Goal: Task Accomplishment & Management: Complete application form

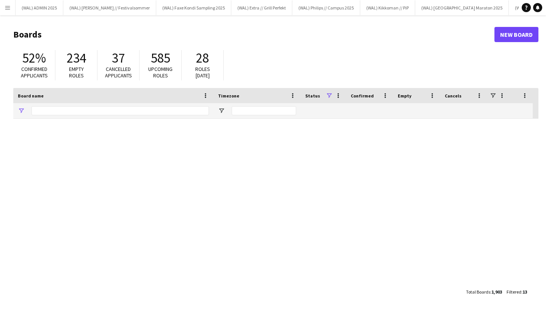
type input "*****"
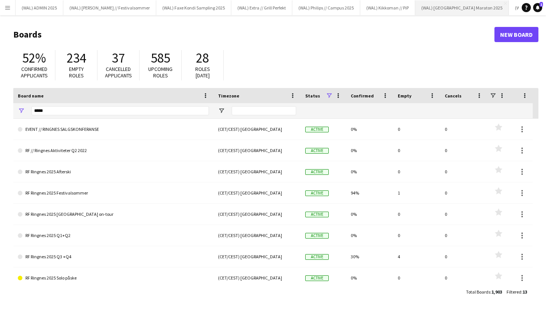
click at [415, 7] on button "(WAL) [GEOGRAPHIC_DATA] 2025 Close" at bounding box center [462, 7] width 94 height 15
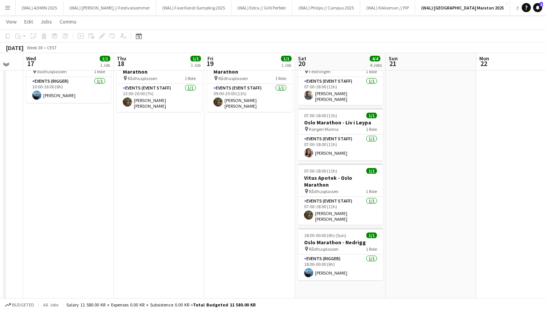
scroll to position [36, 0]
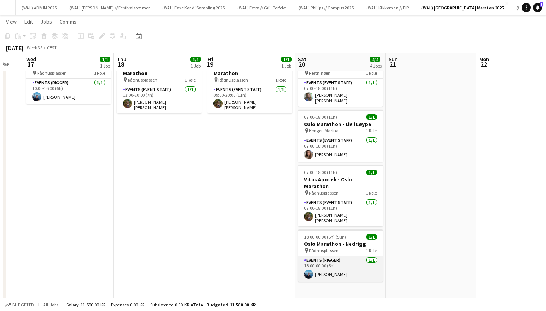
click at [324, 256] on app-card-role "Events (Rigger) [DATE] 18:00-00:00 (6h) [PERSON_NAME]" at bounding box center [340, 269] width 85 height 26
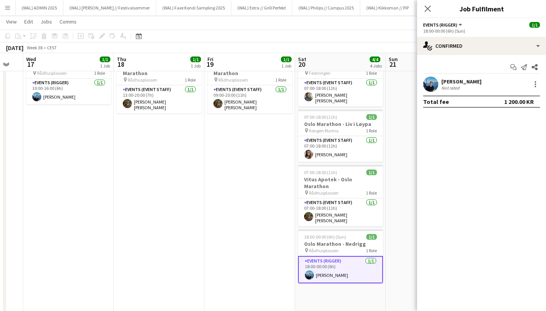
click at [433, 90] on app-user-avatar at bounding box center [430, 84] width 15 height 15
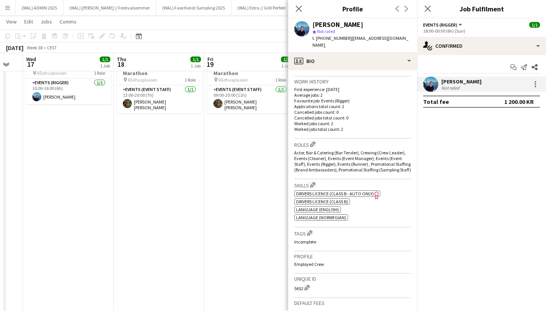
scroll to position [200, 0]
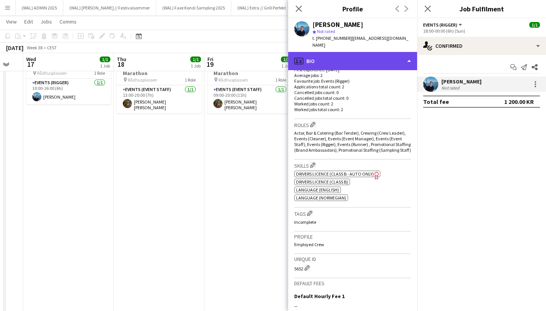
click at [350, 54] on div "profile Bio" at bounding box center [352, 61] width 129 height 18
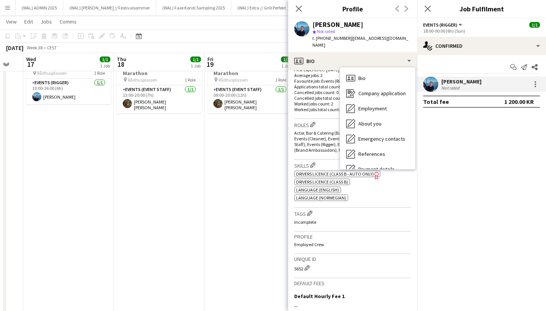
click at [327, 110] on div "Work history First experience: [DATE] Average jobs: 2 Favourite job: Events (Ri…" at bounding box center [352, 88] width 117 height 62
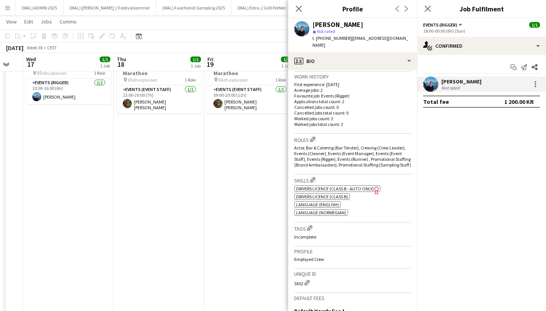
scroll to position [182, 0]
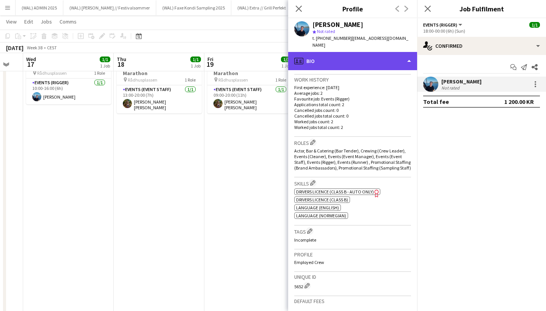
click at [359, 55] on div "profile Bio" at bounding box center [352, 61] width 129 height 18
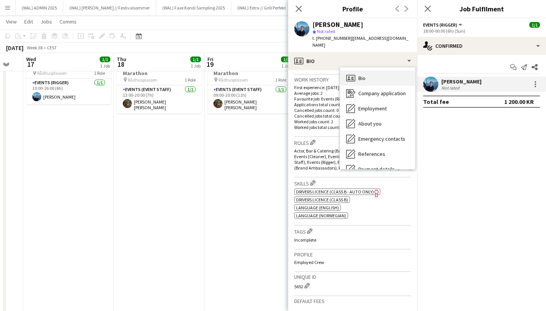
click at [365, 75] on span "Bio" at bounding box center [362, 78] width 7 height 7
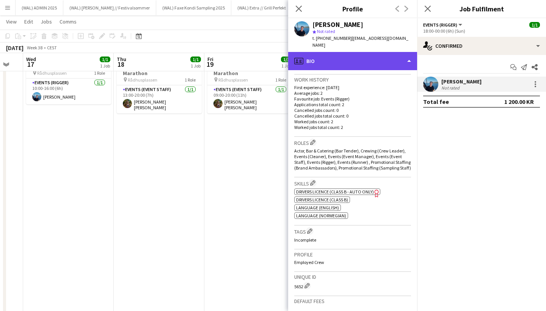
click at [361, 58] on div "profile Bio" at bounding box center [352, 61] width 129 height 18
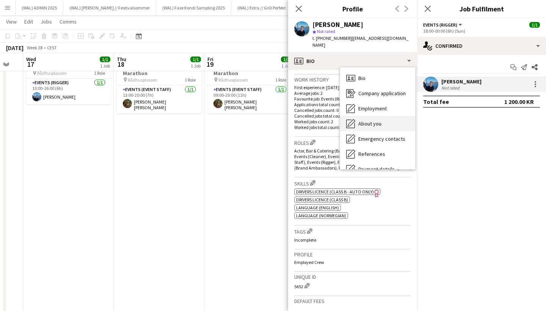
click at [367, 120] on span "About you" at bounding box center [370, 123] width 23 height 7
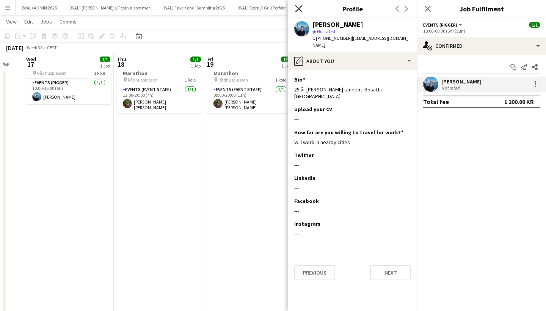
click at [298, 8] on icon at bounding box center [298, 8] width 7 height 7
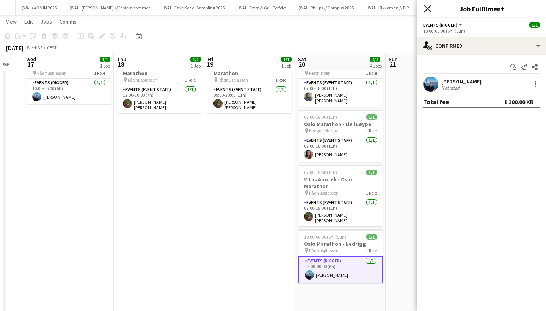
click at [425, 12] on icon at bounding box center [427, 8] width 7 height 7
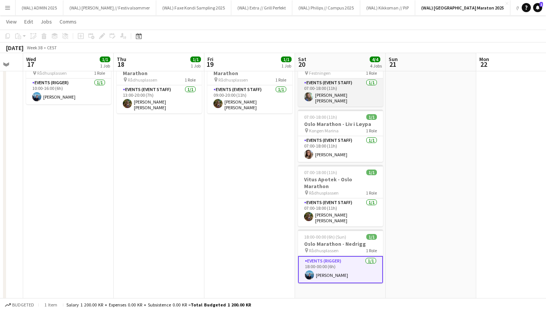
click at [343, 97] on app-card-role "Events (Event Staff) [DATE] 07:00-18:00 (11h) [PERSON_NAME] [PERSON_NAME]" at bounding box center [340, 93] width 85 height 28
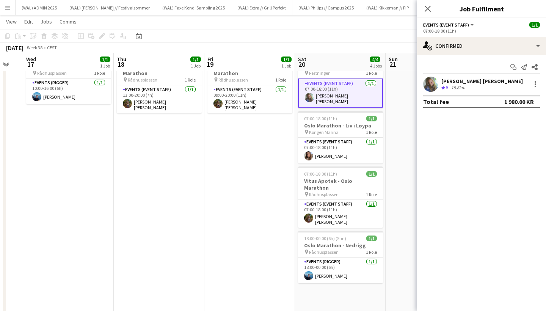
click at [426, 81] on app-user-avatar at bounding box center [430, 84] width 15 height 15
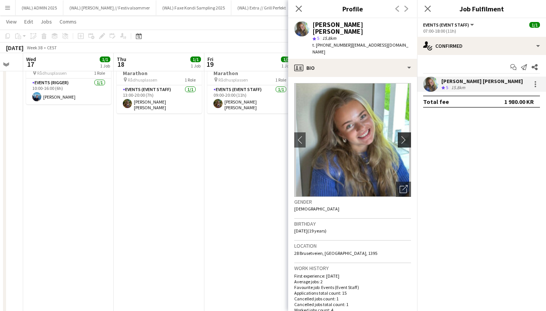
click at [400, 136] on app-icon "chevron-right" at bounding box center [406, 140] width 12 height 8
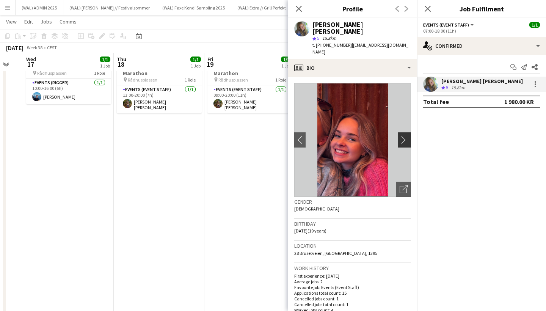
click at [401, 136] on app-icon "chevron-right" at bounding box center [406, 140] width 12 height 8
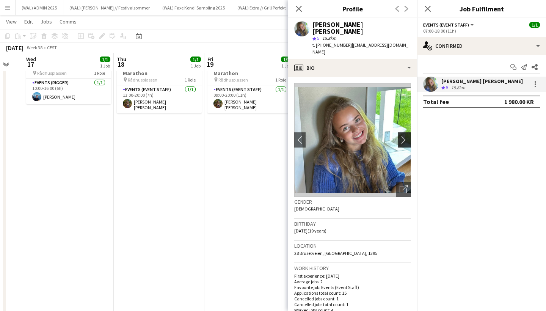
click at [401, 136] on app-icon "chevron-right" at bounding box center [406, 140] width 12 height 8
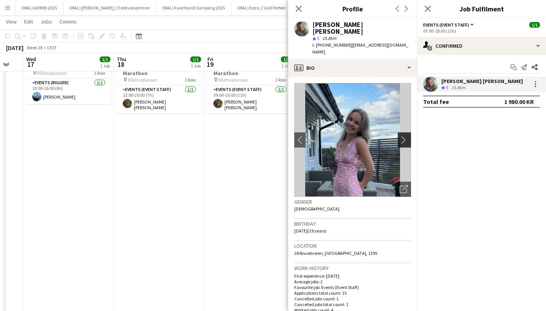
click at [401, 136] on app-icon "chevron-right" at bounding box center [406, 140] width 12 height 8
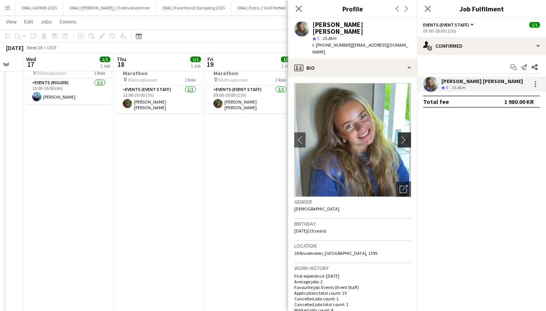
click at [401, 136] on app-icon "chevron-right" at bounding box center [406, 140] width 12 height 8
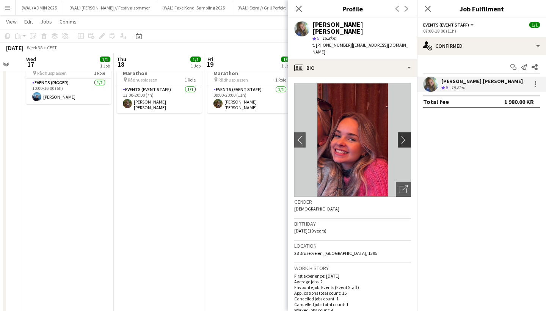
click at [401, 136] on app-icon "chevron-right" at bounding box center [406, 140] width 12 height 8
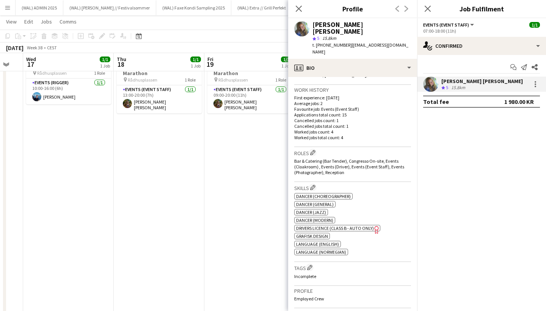
scroll to position [196, 0]
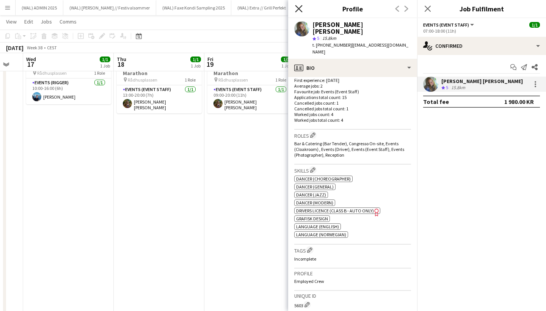
click at [301, 10] on icon "Close pop-in" at bounding box center [298, 8] width 7 height 7
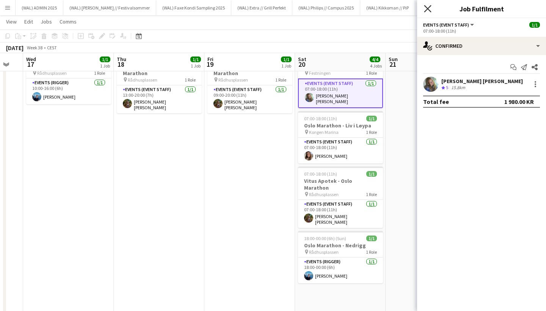
click at [426, 8] on icon "Close pop-in" at bounding box center [427, 8] width 7 height 7
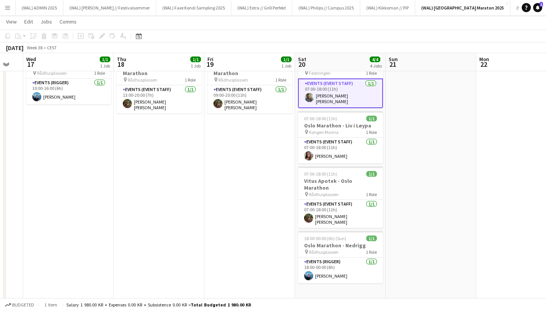
click at [393, 143] on app-date-cell at bounding box center [431, 182] width 91 height 266
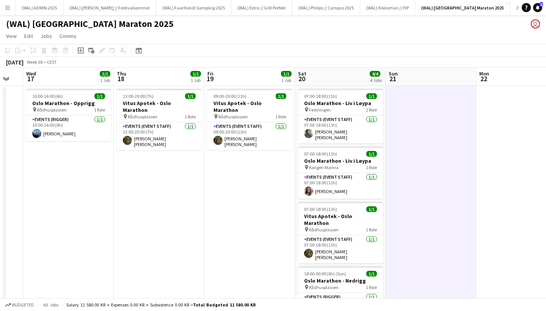
scroll to position [0, 0]
click at [255, 184] on app-date-cell "09:00-20:00 (11h) 1/1 Vitus Apotek - Oslo Marathon pin Rådhusplassen 1 Role Eve…" at bounding box center [250, 219] width 91 height 266
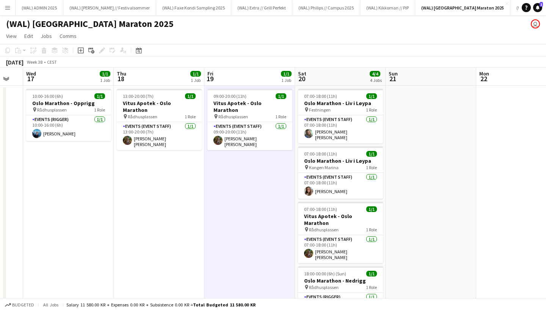
click at [259, 179] on app-date-cell "09:00-20:00 (11h) 1/1 Vitus Apotek - Oslo Marathon pin Rådhusplassen 1 Role Eve…" at bounding box center [250, 219] width 91 height 266
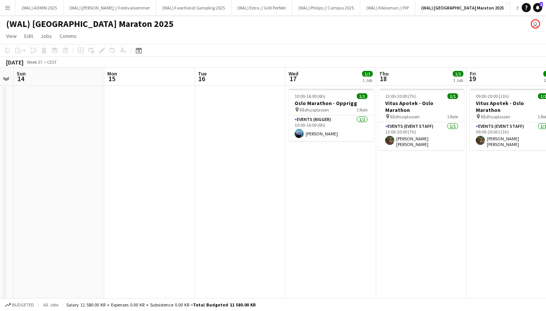
scroll to position [0, 167]
click at [161, 157] on app-date-cell at bounding box center [150, 219] width 91 height 266
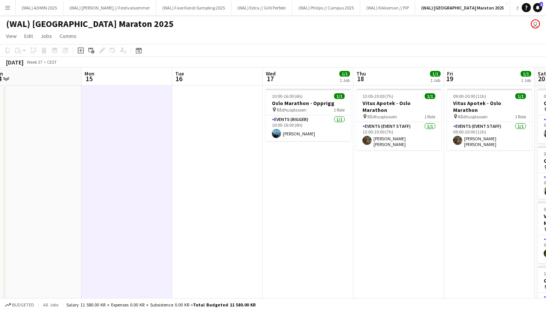
scroll to position [0, 170]
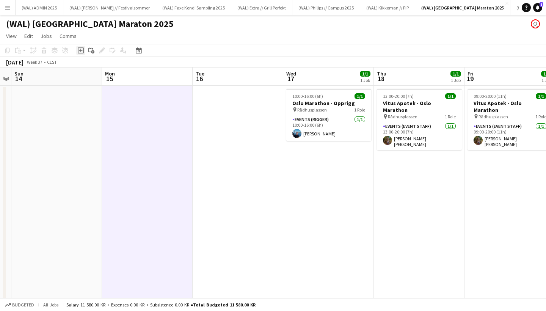
click at [82, 49] on icon "Add job" at bounding box center [81, 50] width 6 height 6
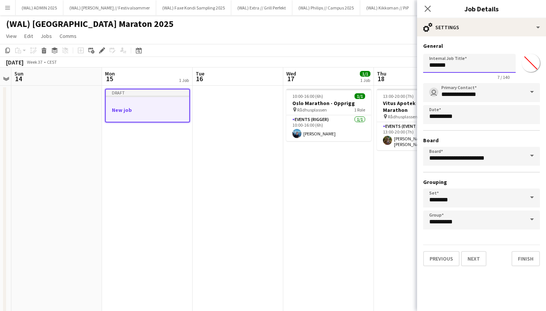
click at [443, 67] on input "*******" at bounding box center [469, 63] width 93 height 19
type input "**********"
click at [478, 256] on button "Next" at bounding box center [473, 258] width 25 height 15
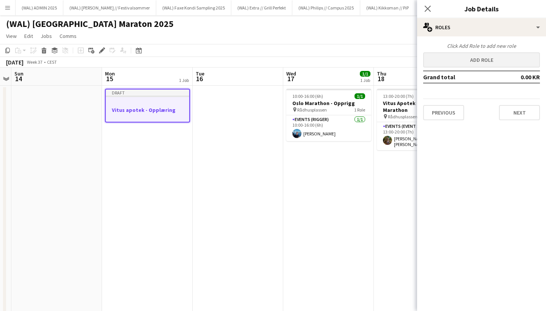
click at [488, 55] on button "Add role" at bounding box center [481, 59] width 117 height 15
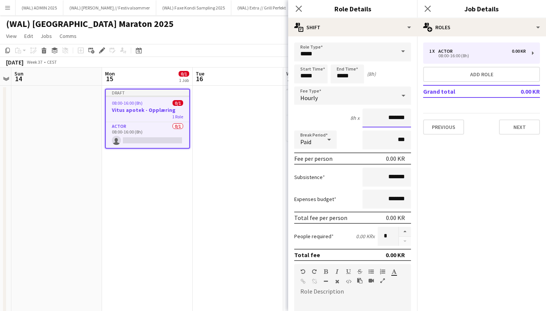
click at [401, 116] on input "*******" at bounding box center [387, 118] width 49 height 19
click at [407, 117] on input "*******" at bounding box center [387, 118] width 49 height 19
type input "****"
type input "******"
click at [319, 79] on input "*****" at bounding box center [310, 74] width 33 height 19
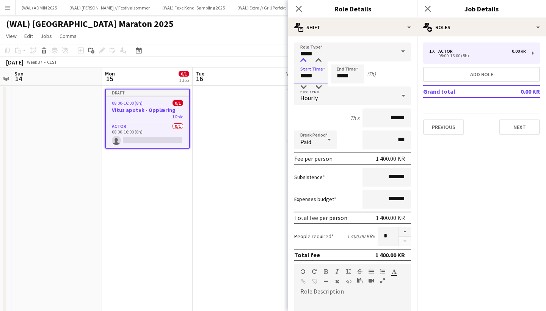
click at [304, 57] on div at bounding box center [303, 61] width 15 height 8
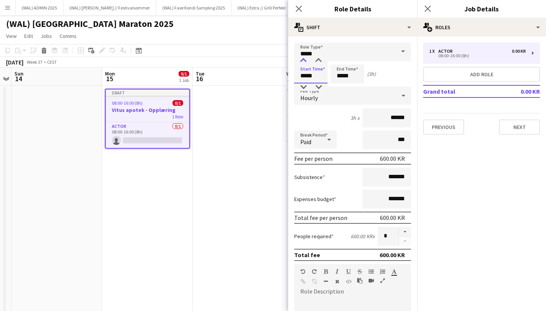
click at [304, 57] on div at bounding box center [303, 61] width 15 height 8
type input "*****"
click at [304, 57] on div at bounding box center [303, 61] width 15 height 8
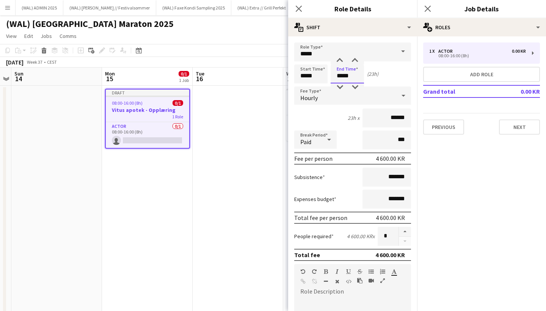
click at [339, 74] on input "*****" at bounding box center [347, 74] width 33 height 19
click at [341, 60] on div at bounding box center [339, 61] width 15 height 8
type input "*****"
click at [341, 60] on div at bounding box center [339, 61] width 15 height 8
click at [388, 70] on div "Start Time ***** End Time ***** (1h)" at bounding box center [352, 74] width 117 height 19
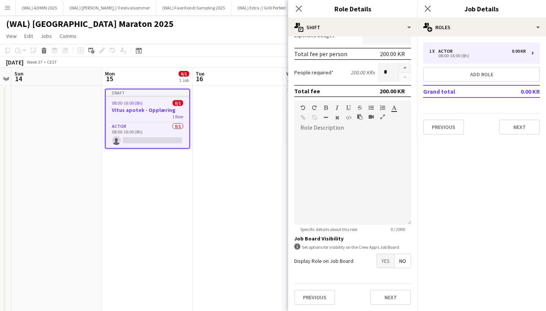
scroll to position [164, 0]
click at [391, 290] on button "Next" at bounding box center [390, 297] width 41 height 15
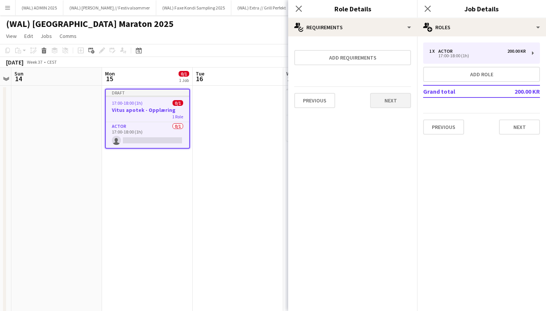
click at [392, 102] on button "Next" at bounding box center [390, 100] width 41 height 15
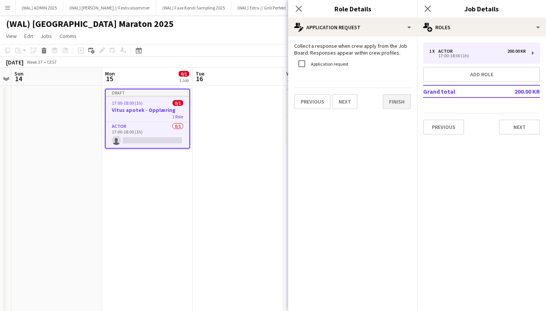
click at [389, 98] on button "Finish" at bounding box center [397, 101] width 28 height 15
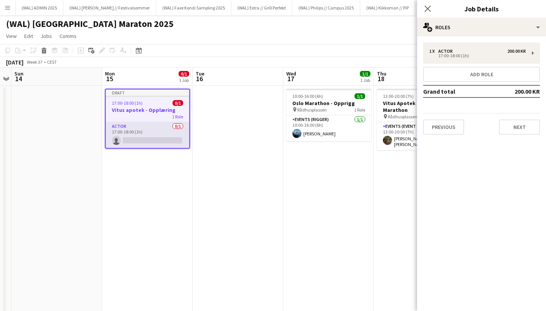
click at [154, 133] on app-card-role "Actor 0/1 17:00-18:00 (1h) single-neutral-actions" at bounding box center [147, 135] width 83 height 26
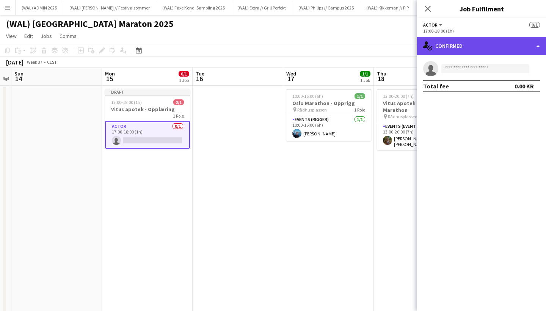
click at [471, 49] on div "single-neutral-actions-check-2 Confirmed" at bounding box center [481, 46] width 129 height 18
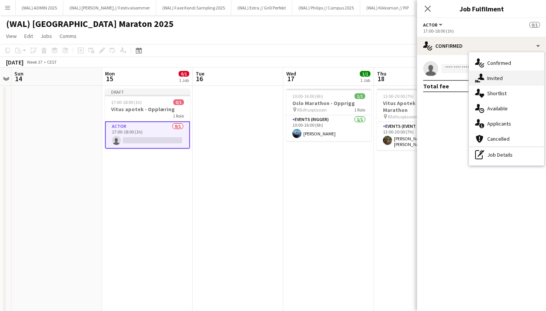
click at [500, 82] on div "single-neutral-actions-share-1 Invited" at bounding box center [506, 78] width 75 height 15
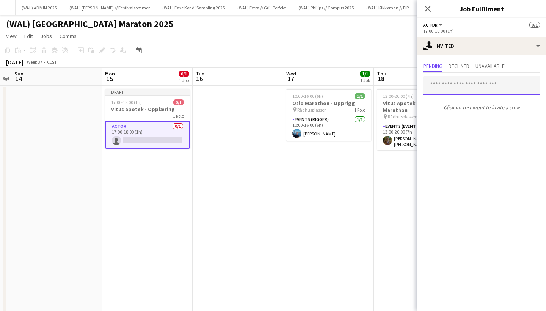
click at [447, 82] on input "text" at bounding box center [481, 85] width 117 height 19
click at [356, 163] on app-date-cell "10:00-16:00 (6h) 1/1 Oslo Marathon - [GEOGRAPHIC_DATA] pin Rådhusplassen 1 Role…" at bounding box center [328, 219] width 91 height 266
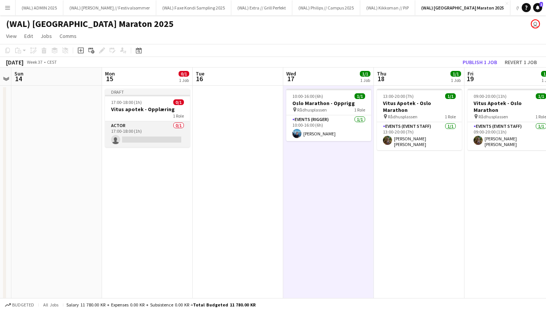
click at [174, 132] on app-card-role "Actor 0/1 17:00-18:00 (1h) single-neutral-actions" at bounding box center [147, 134] width 85 height 26
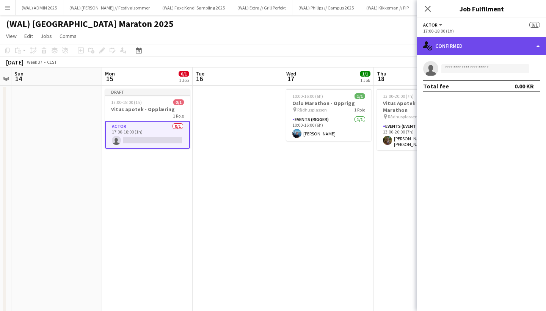
click at [470, 43] on div "single-neutral-actions-check-2 Confirmed" at bounding box center [481, 46] width 129 height 18
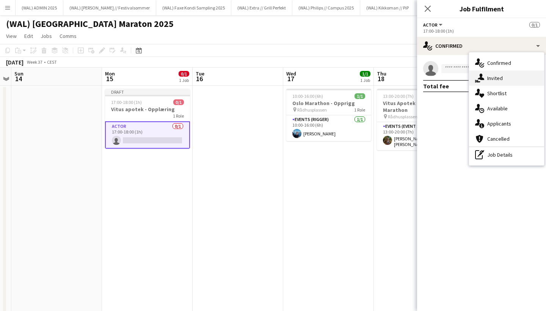
click at [485, 80] on div "single-neutral-actions-share-1 Invited" at bounding box center [506, 78] width 75 height 15
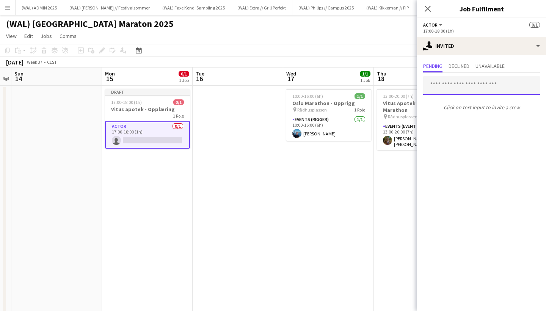
click at [460, 89] on input "text" at bounding box center [481, 85] width 117 height 19
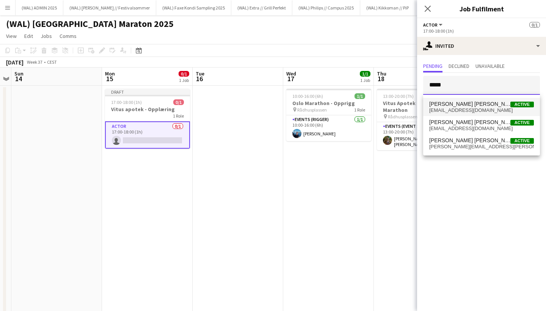
type input "*****"
click at [467, 105] on span "[PERSON_NAME] [PERSON_NAME]" at bounding box center [470, 104] width 81 height 6
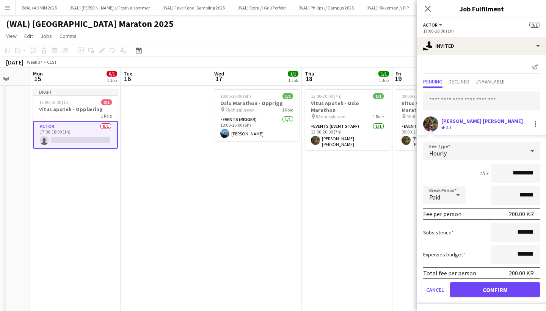
scroll to position [0, 245]
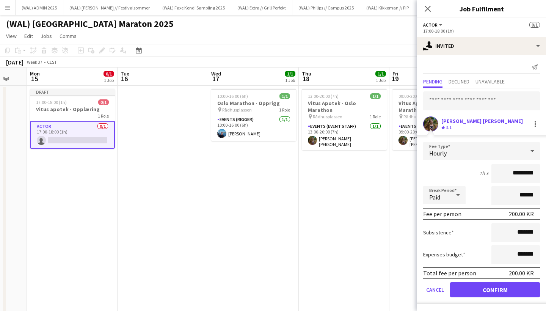
click at [508, 287] on button "Confirm" at bounding box center [495, 289] width 90 height 15
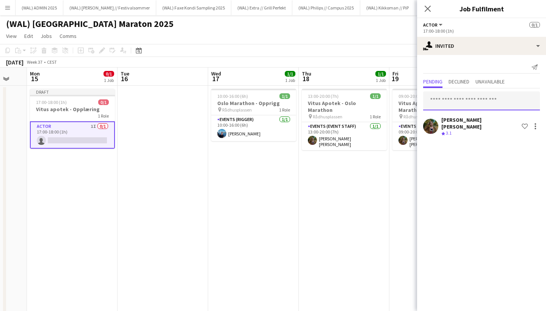
click at [467, 99] on input "text" at bounding box center [481, 100] width 117 height 19
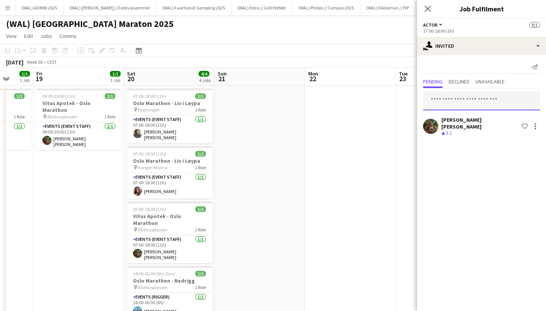
scroll to position [0, 236]
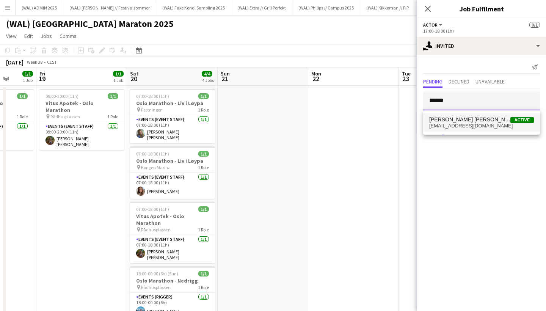
type input "******"
click at [448, 124] on span "[EMAIL_ADDRESS][DOMAIN_NAME]" at bounding box center [482, 126] width 105 height 6
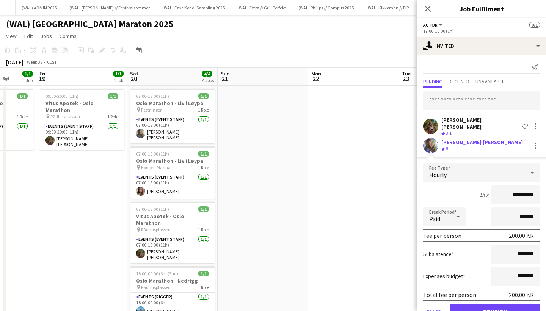
click at [482, 304] on button "Confirm" at bounding box center [495, 311] width 90 height 15
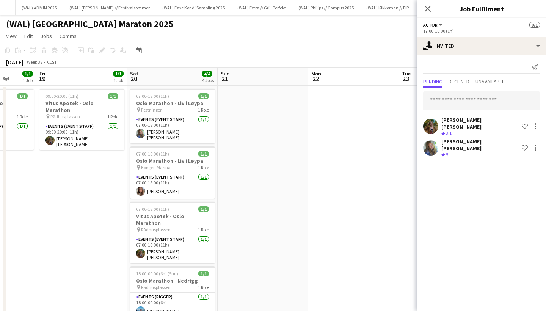
click at [468, 101] on input "text" at bounding box center [481, 100] width 117 height 19
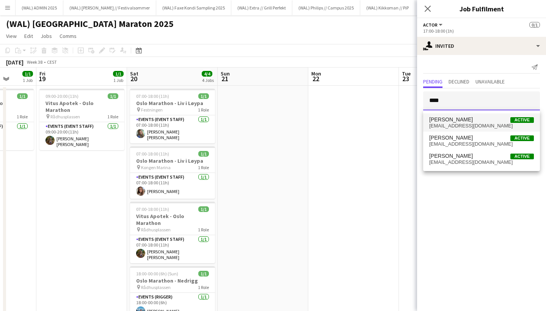
type input "****"
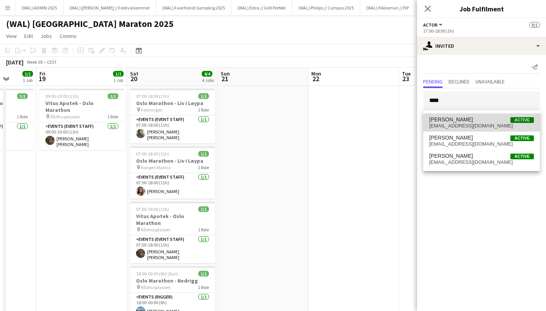
click at [469, 124] on span "[EMAIL_ADDRESS][DOMAIN_NAME]" at bounding box center [482, 126] width 105 height 6
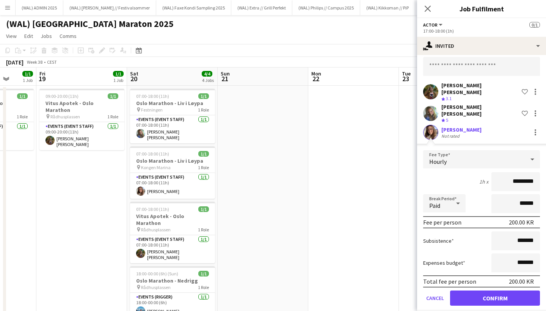
scroll to position [34, 0]
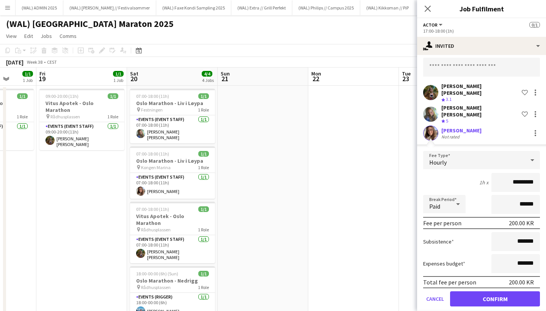
click at [499, 291] on button "Confirm" at bounding box center [495, 298] width 90 height 15
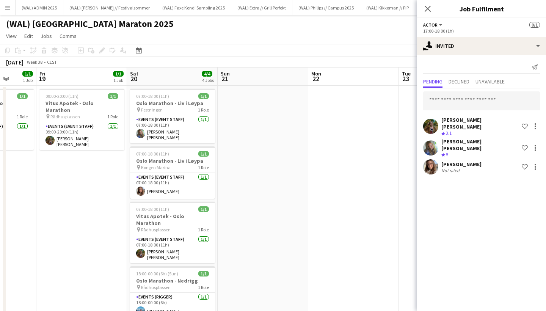
click at [432, 140] on app-user-avatar at bounding box center [430, 147] width 15 height 15
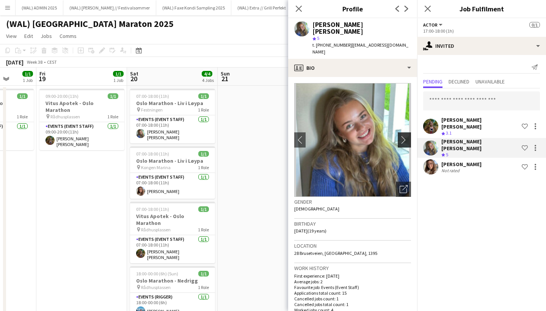
click at [400, 136] on app-icon "chevron-right" at bounding box center [406, 140] width 12 height 8
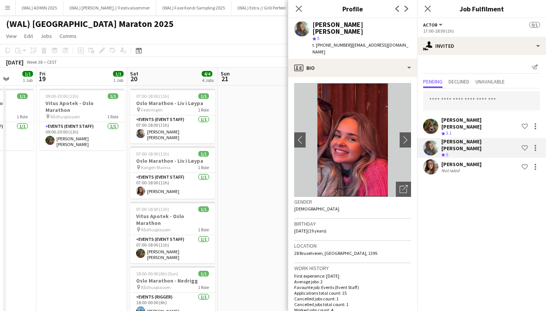
click at [446, 168] on div "Not rated" at bounding box center [452, 171] width 20 height 6
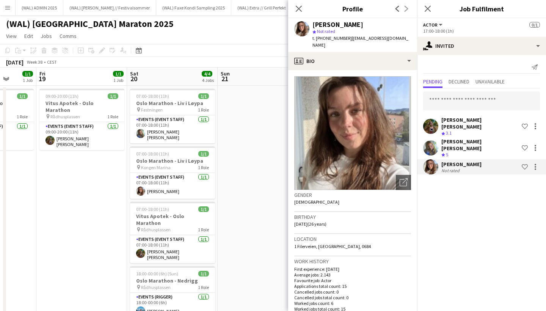
click at [450, 152] on div "Crew rating 5" at bounding box center [446, 155] width 8 height 6
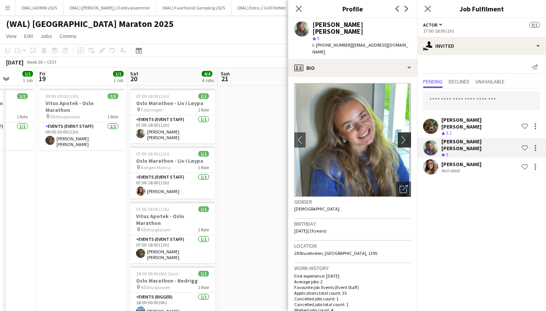
click at [404, 136] on app-icon "chevron-right" at bounding box center [406, 140] width 12 height 8
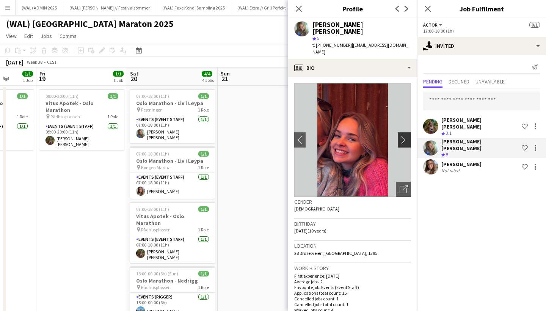
click at [404, 136] on app-icon "chevron-right" at bounding box center [406, 140] width 12 height 8
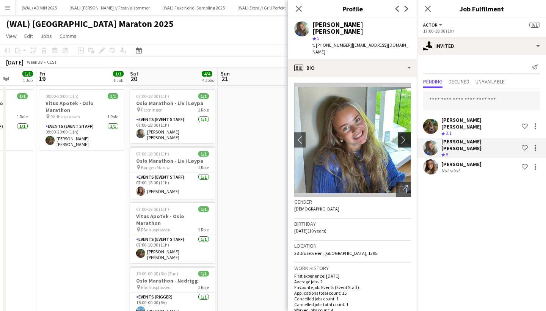
click at [404, 136] on app-icon "chevron-right" at bounding box center [406, 140] width 12 height 8
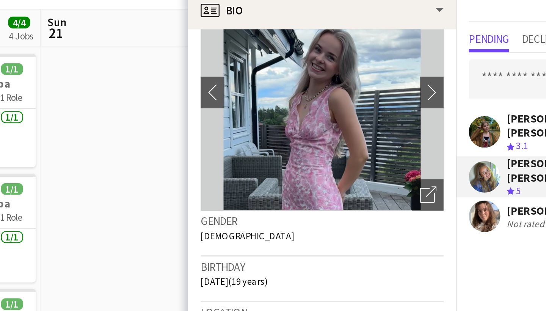
scroll to position [7, 0]
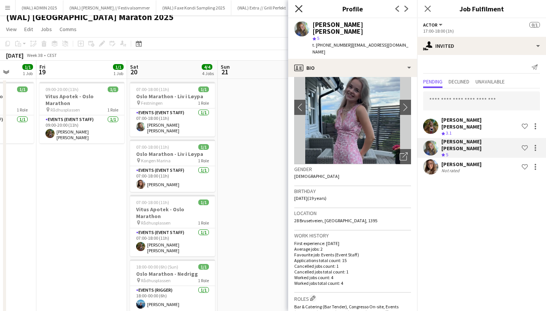
click at [296, 7] on icon "Close pop-in" at bounding box center [298, 8] width 7 height 7
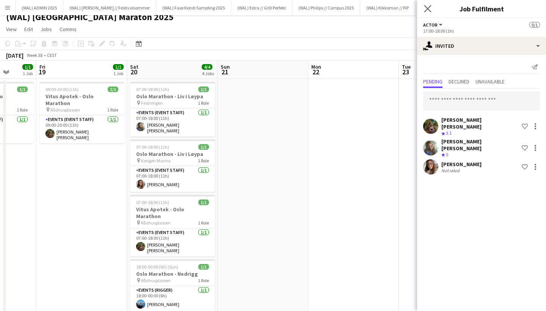
click at [430, 5] on app-icon "Close pop-in" at bounding box center [428, 8] width 11 height 11
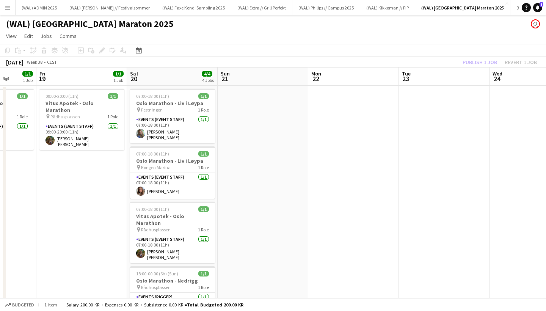
scroll to position [0, 0]
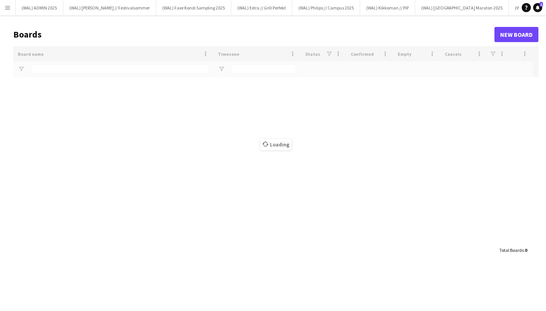
type input "*****"
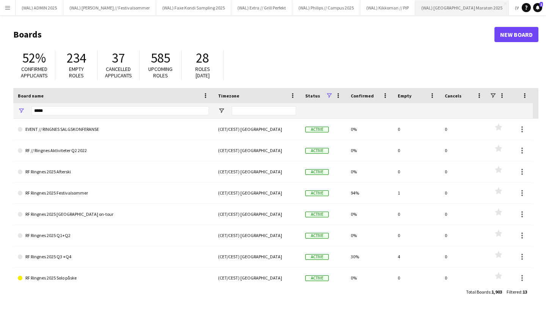
click at [415, 3] on button "(WAL) [GEOGRAPHIC_DATA] 2025 Close" at bounding box center [462, 7] width 94 height 15
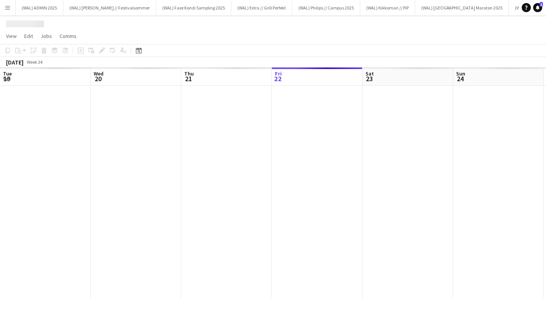
scroll to position [0, 181]
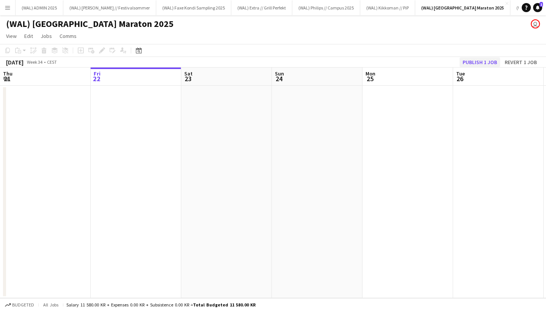
click at [480, 65] on button "Publish 1 job" at bounding box center [480, 62] width 41 height 10
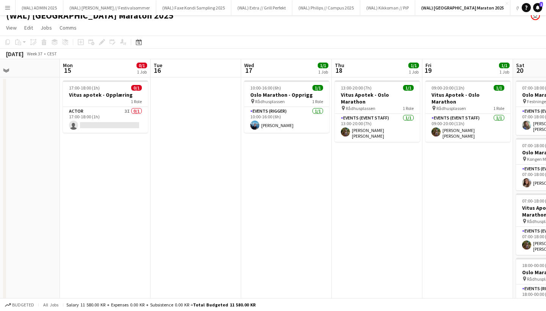
scroll to position [0, 208]
